Goal: Transaction & Acquisition: Subscribe to service/newsletter

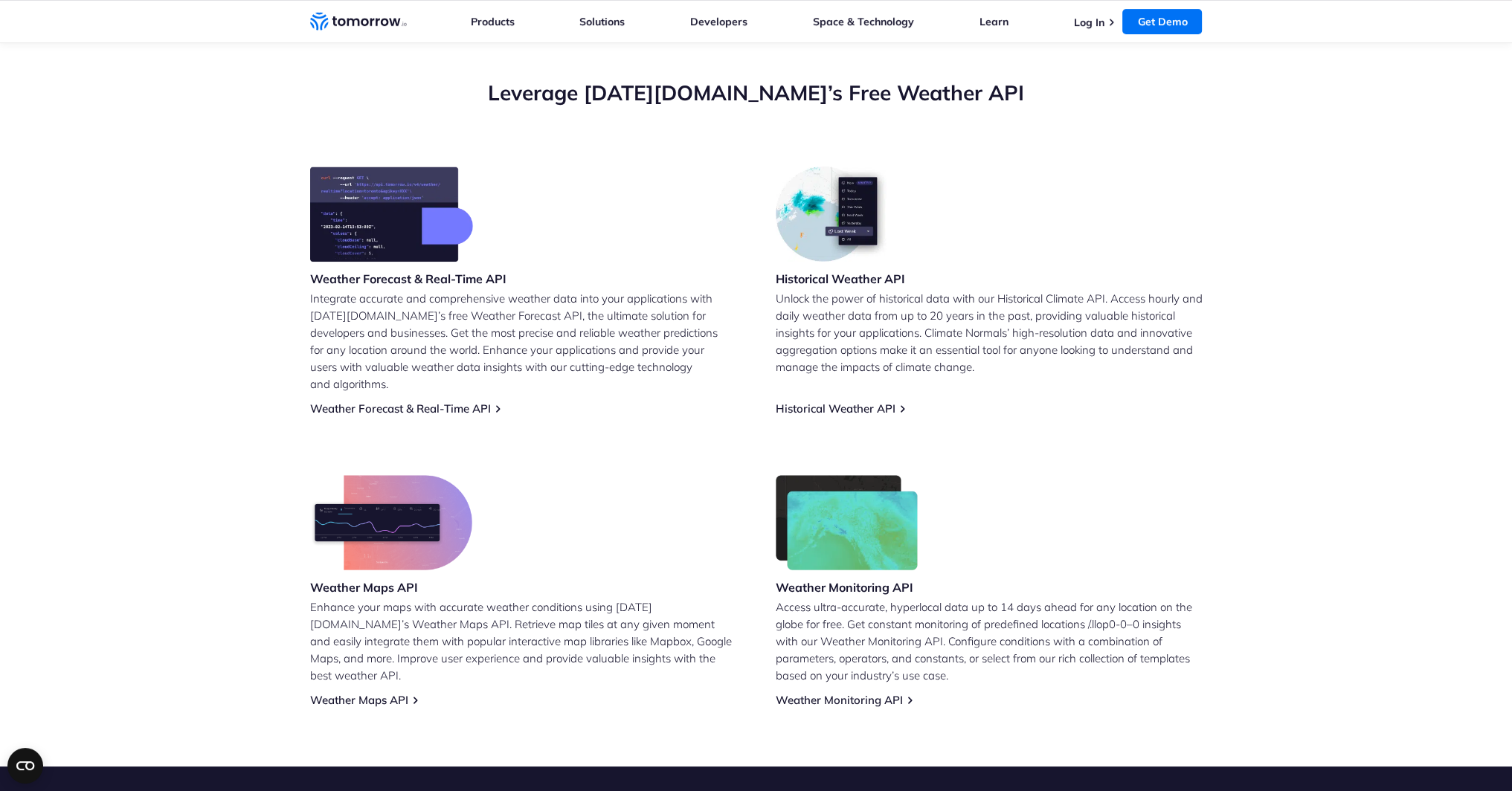
scroll to position [521, 0]
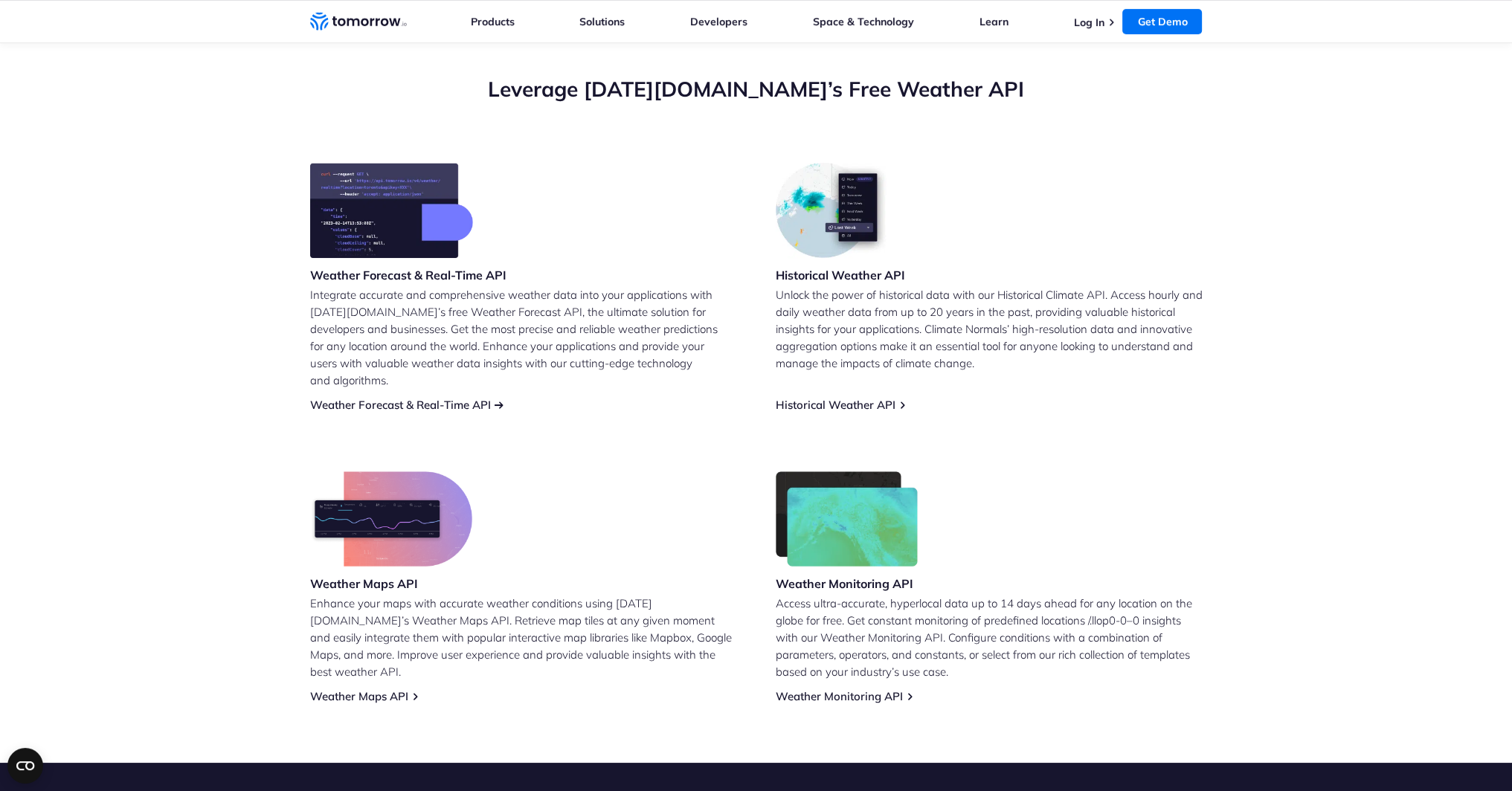
click at [425, 398] on link "Weather Forecast & Real-Time API" at bounding box center [400, 405] width 180 height 14
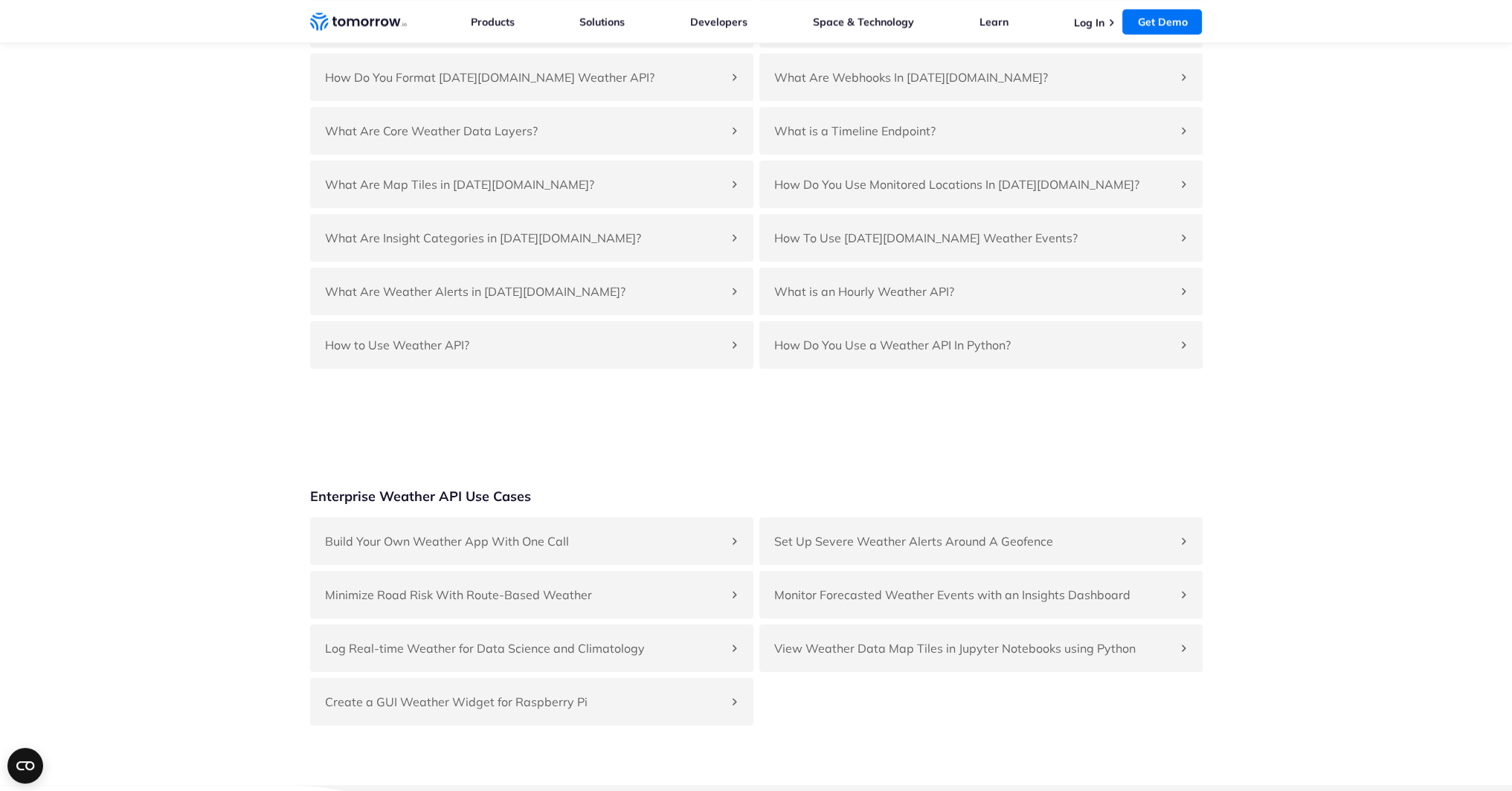
scroll to position [3495, 0]
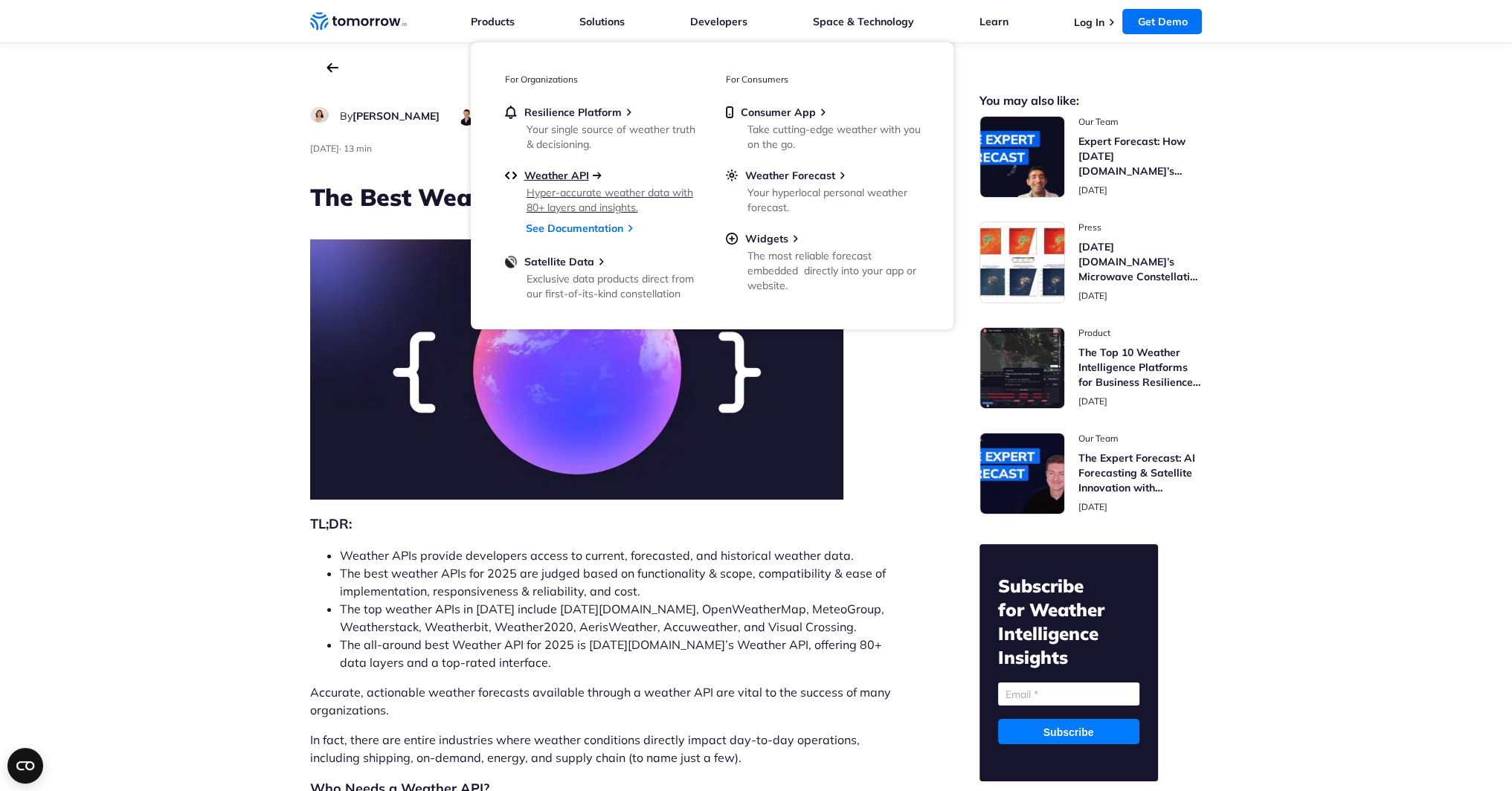
click at [562, 173] on span "Weather API" at bounding box center [557, 175] width 65 height 13
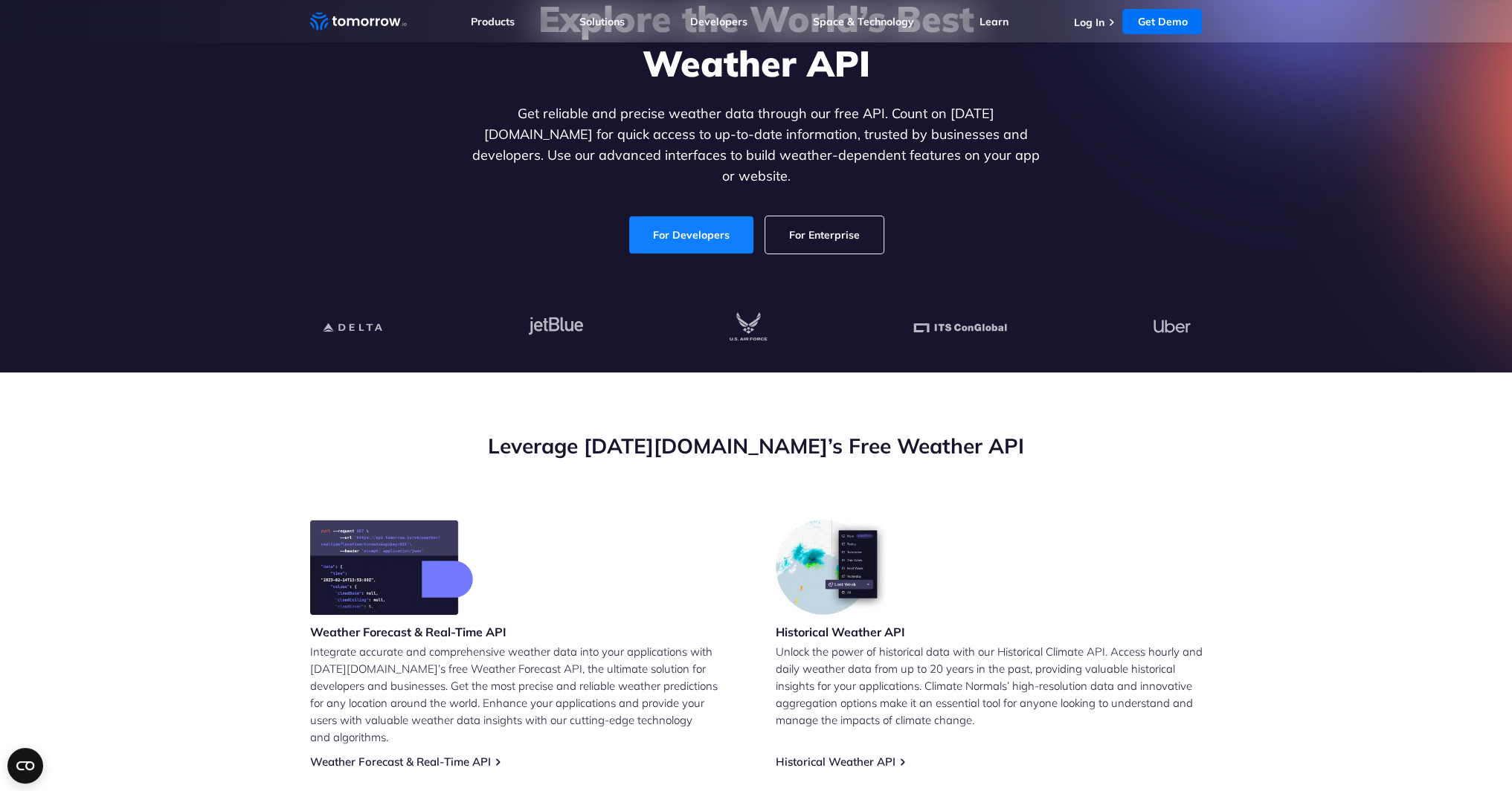
scroll to position [75, 0]
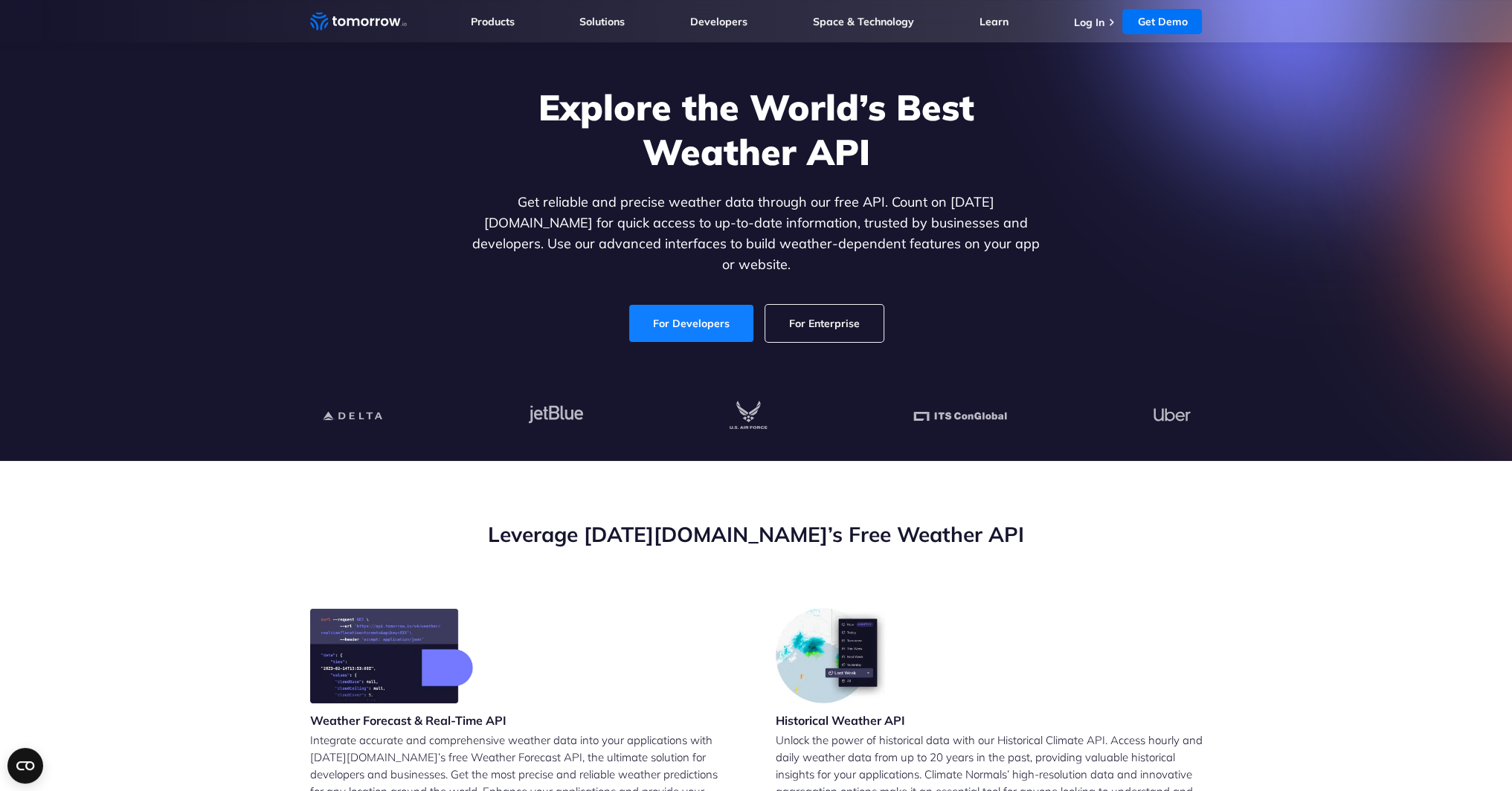
click at [690, 304] on link "For Developers" at bounding box center [691, 323] width 124 height 37
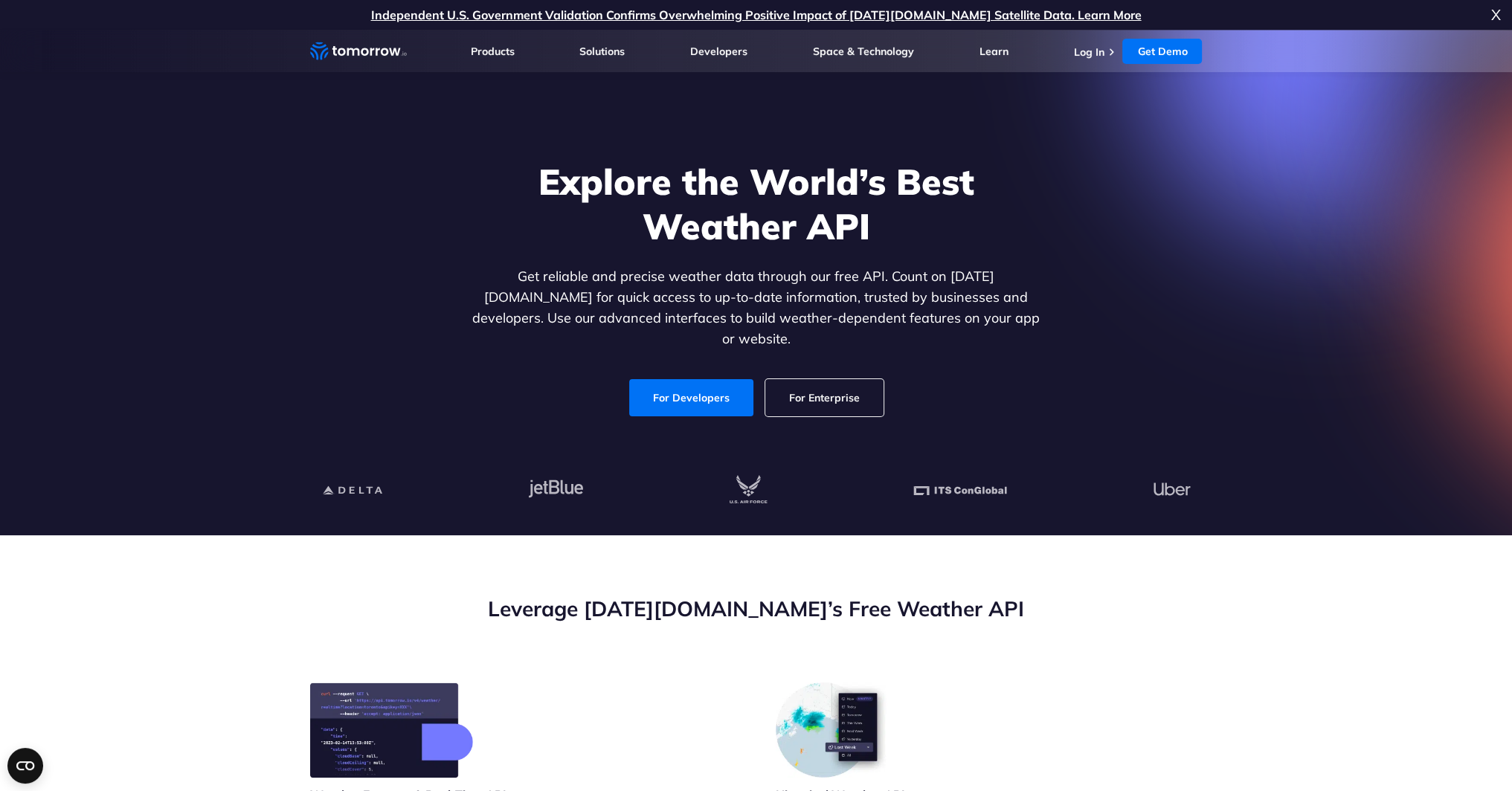
scroll to position [0, 0]
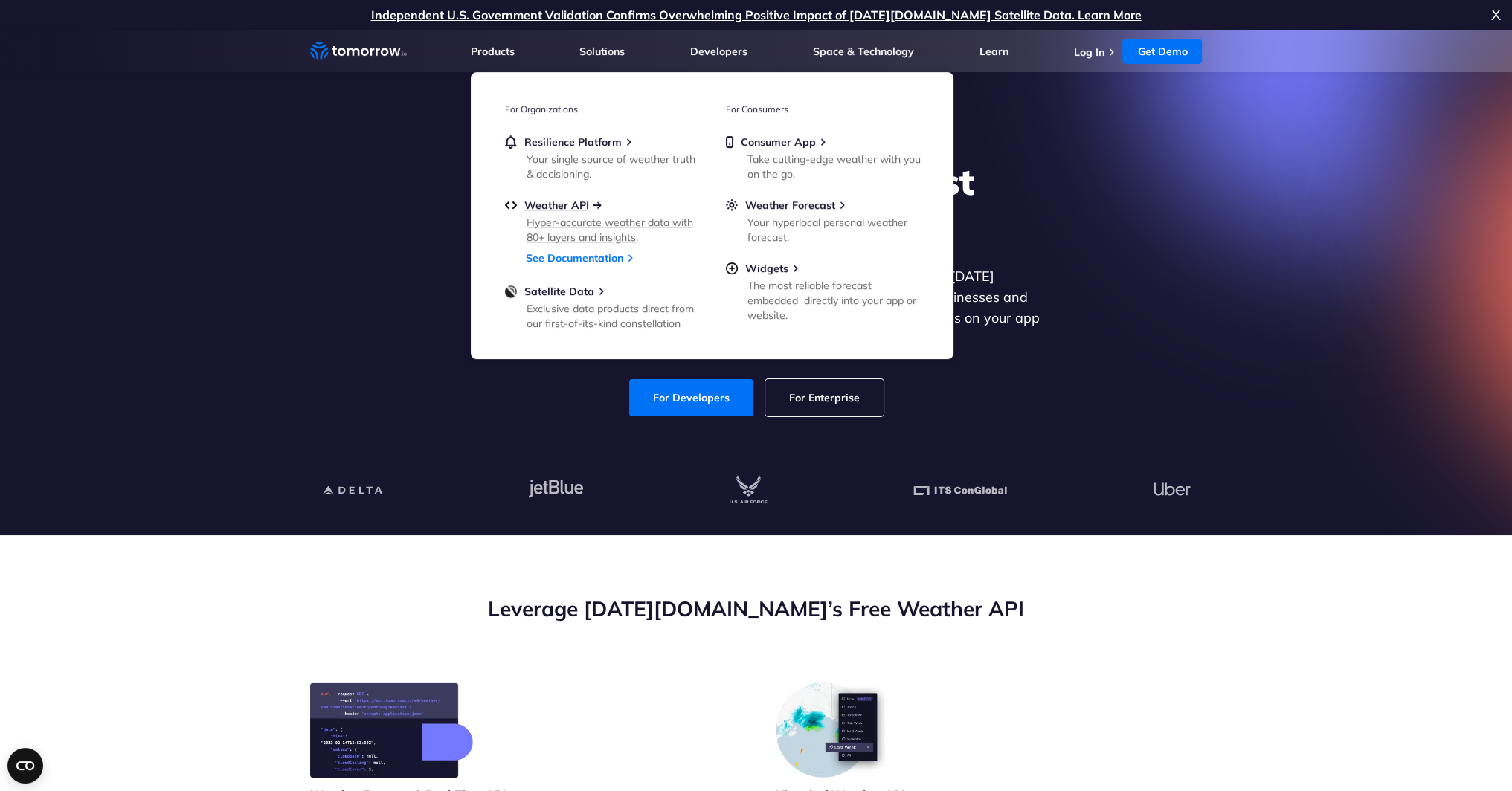
click at [574, 206] on span "Weather API" at bounding box center [557, 205] width 65 height 13
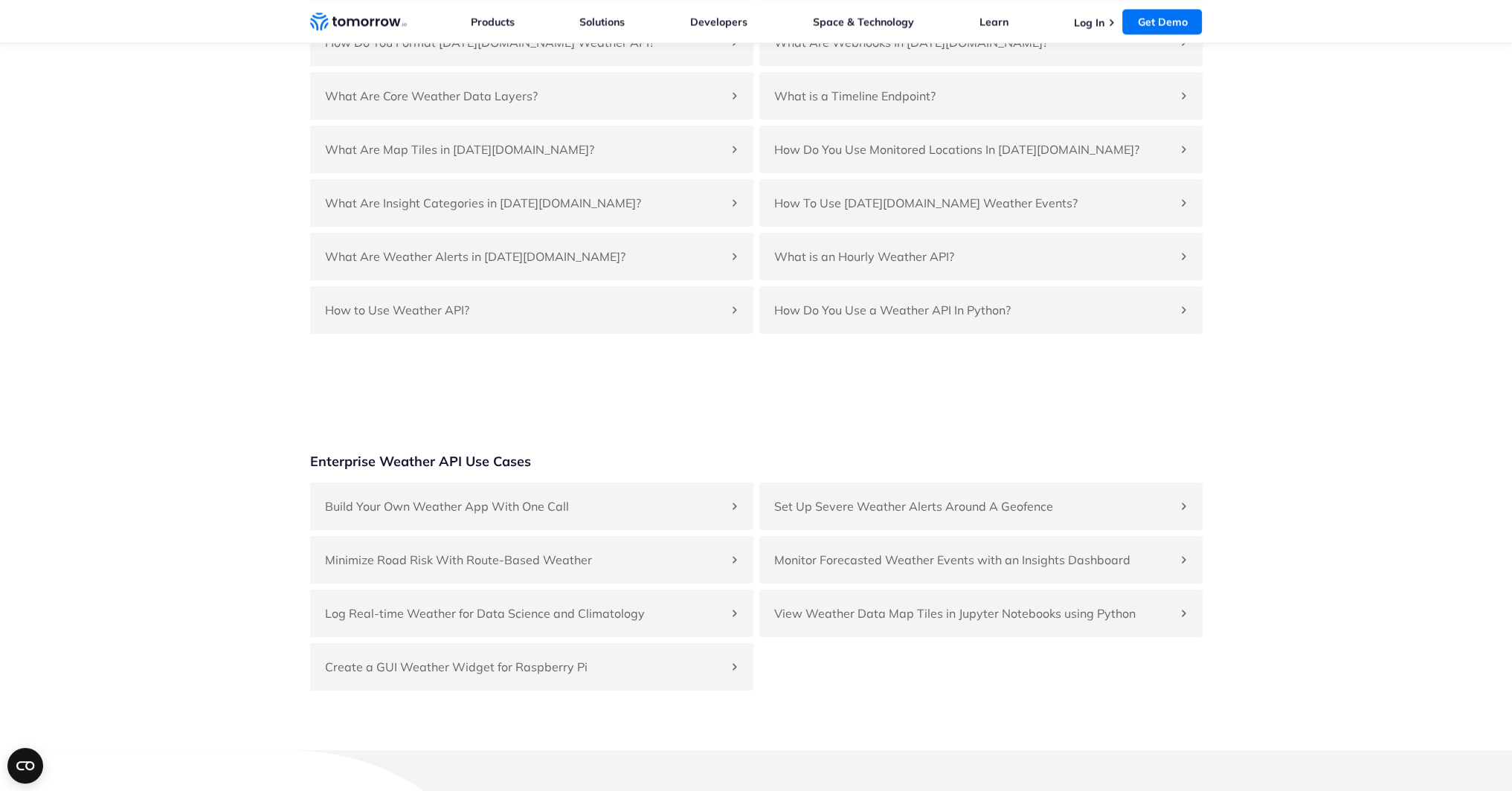
scroll to position [3420, 0]
